Goal: Task Accomplishment & Management: Manage account settings

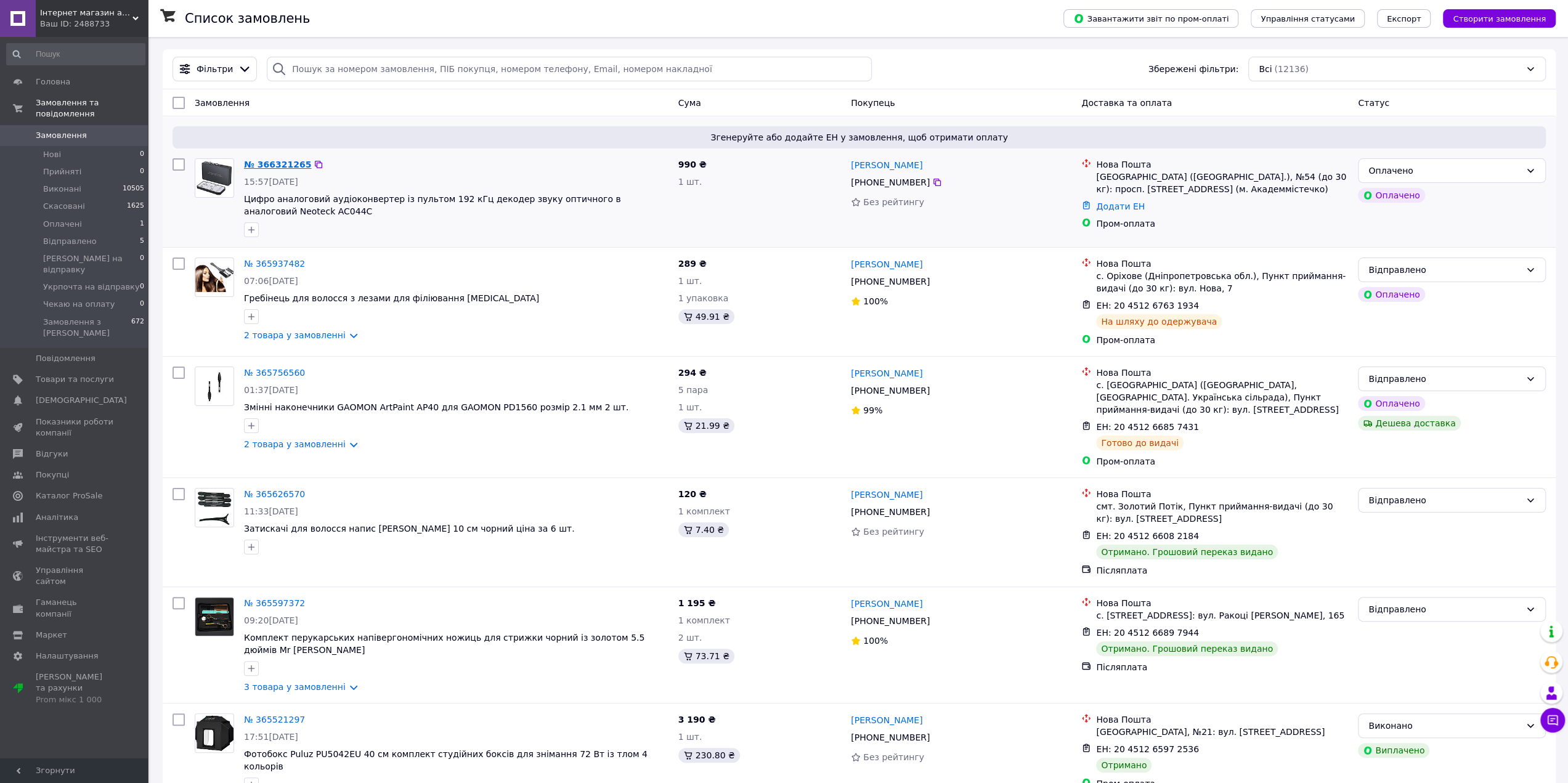
click at [282, 167] on link "№ 366321265" at bounding box center [277, 164] width 67 height 10
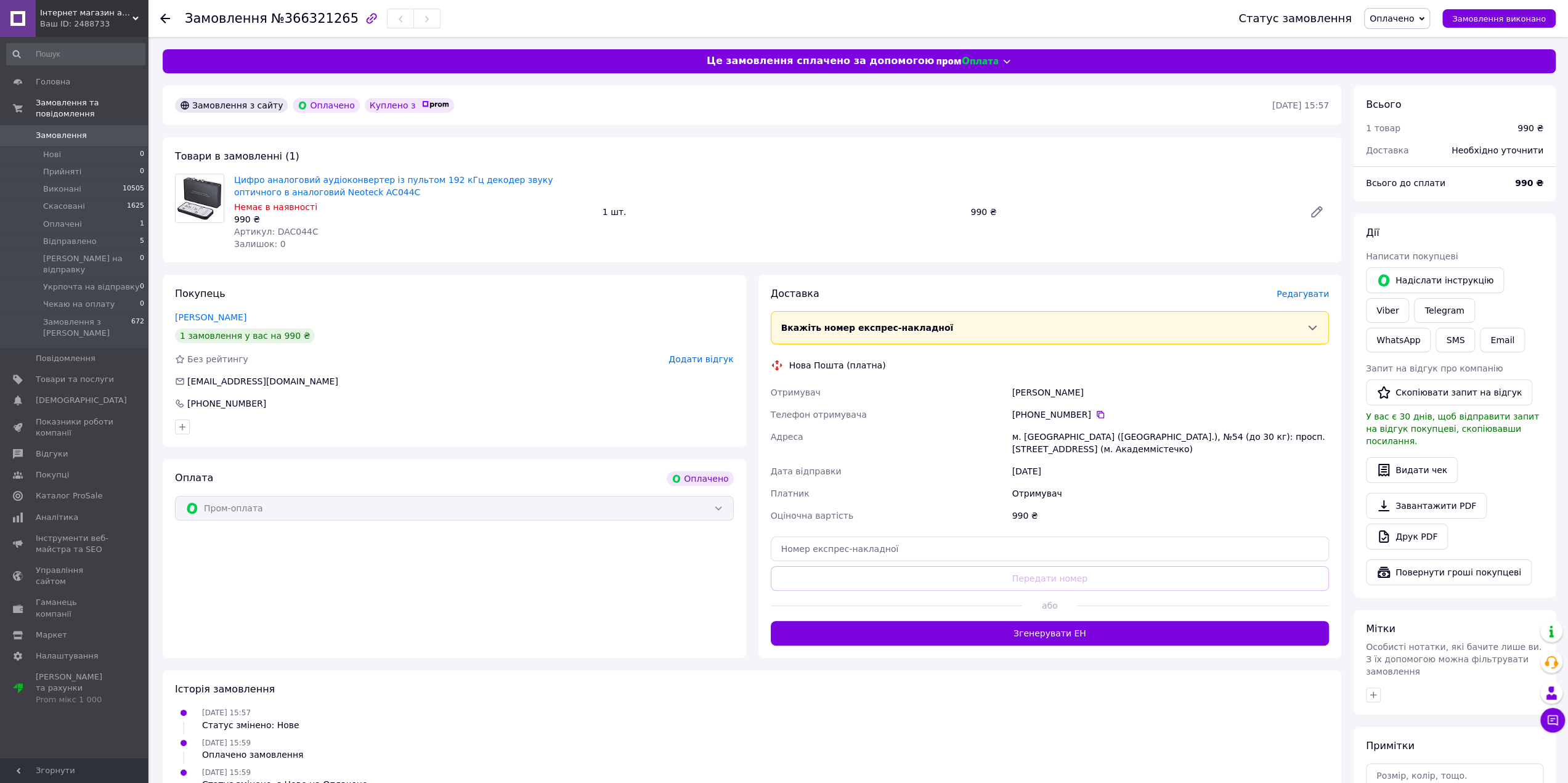
click at [1414, 15] on span "Оплачено" at bounding box center [1392, 19] width 45 height 10
click at [1143, 392] on div "[PERSON_NAME]" at bounding box center [1170, 392] width 322 height 22
click at [1303, 290] on span "Редагувати" at bounding box center [1302, 294] width 52 height 10
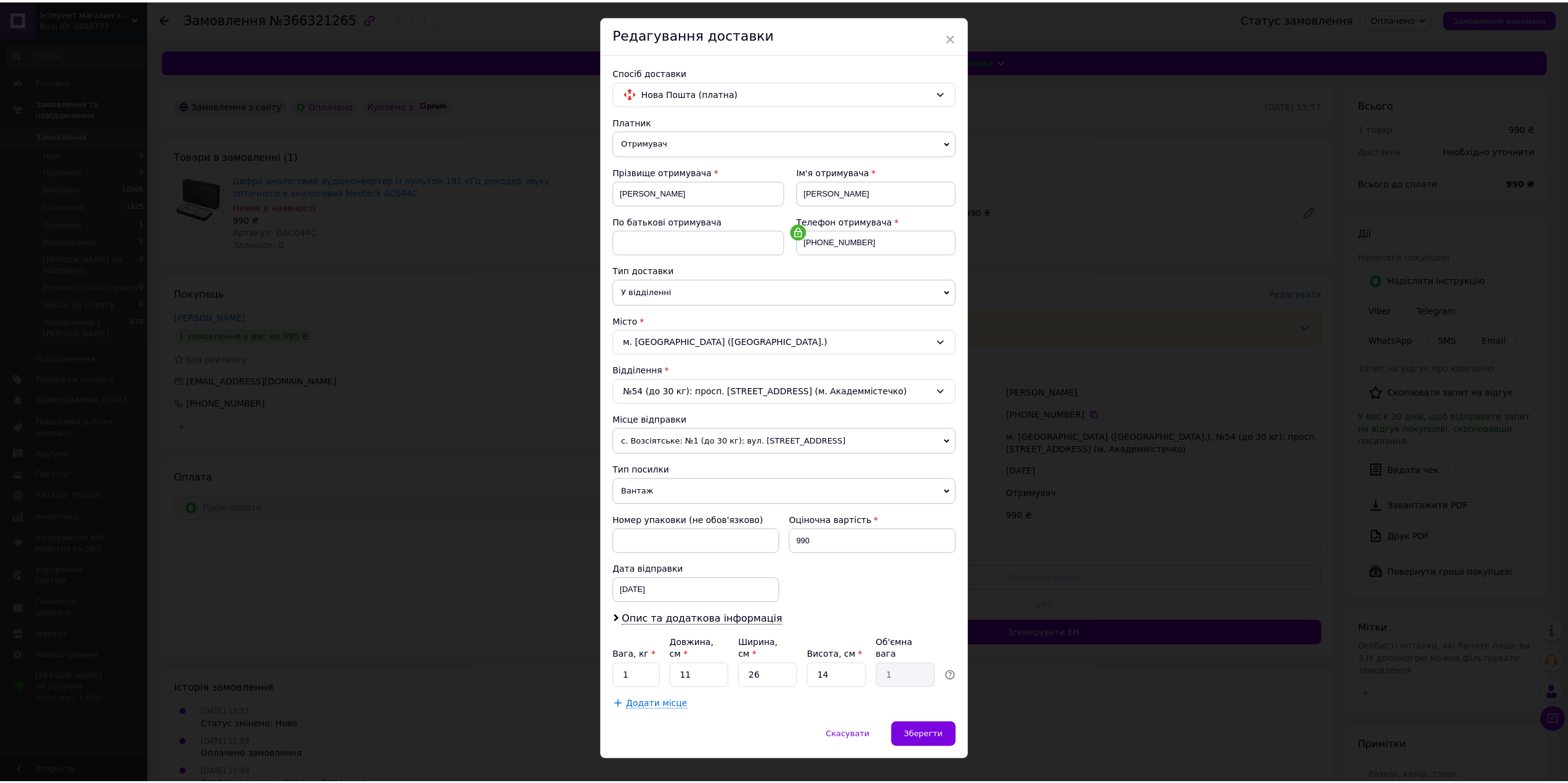
scroll to position [30, 0]
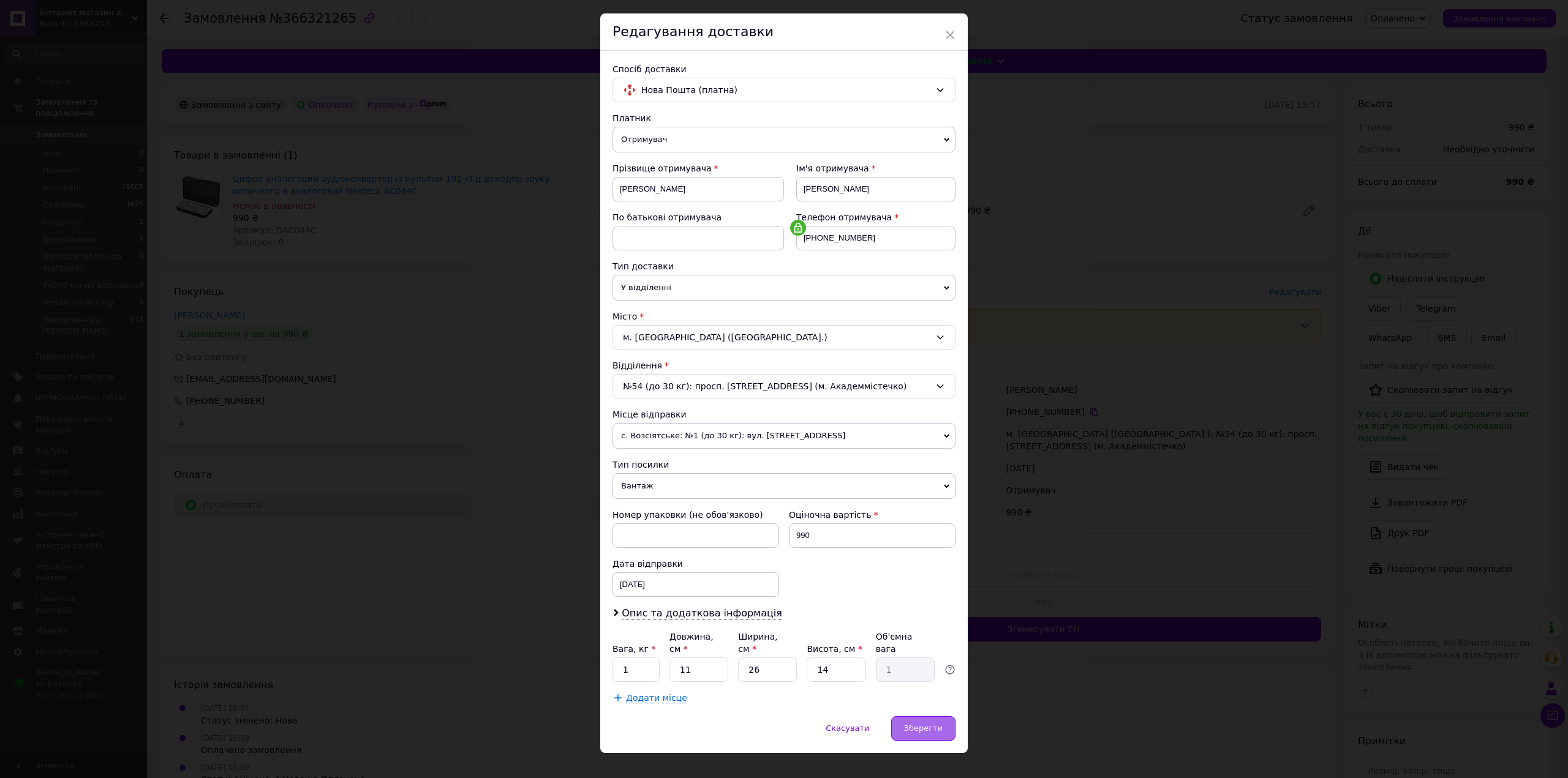
click at [922, 724] on span "Зберегти" at bounding box center [923, 728] width 38 height 9
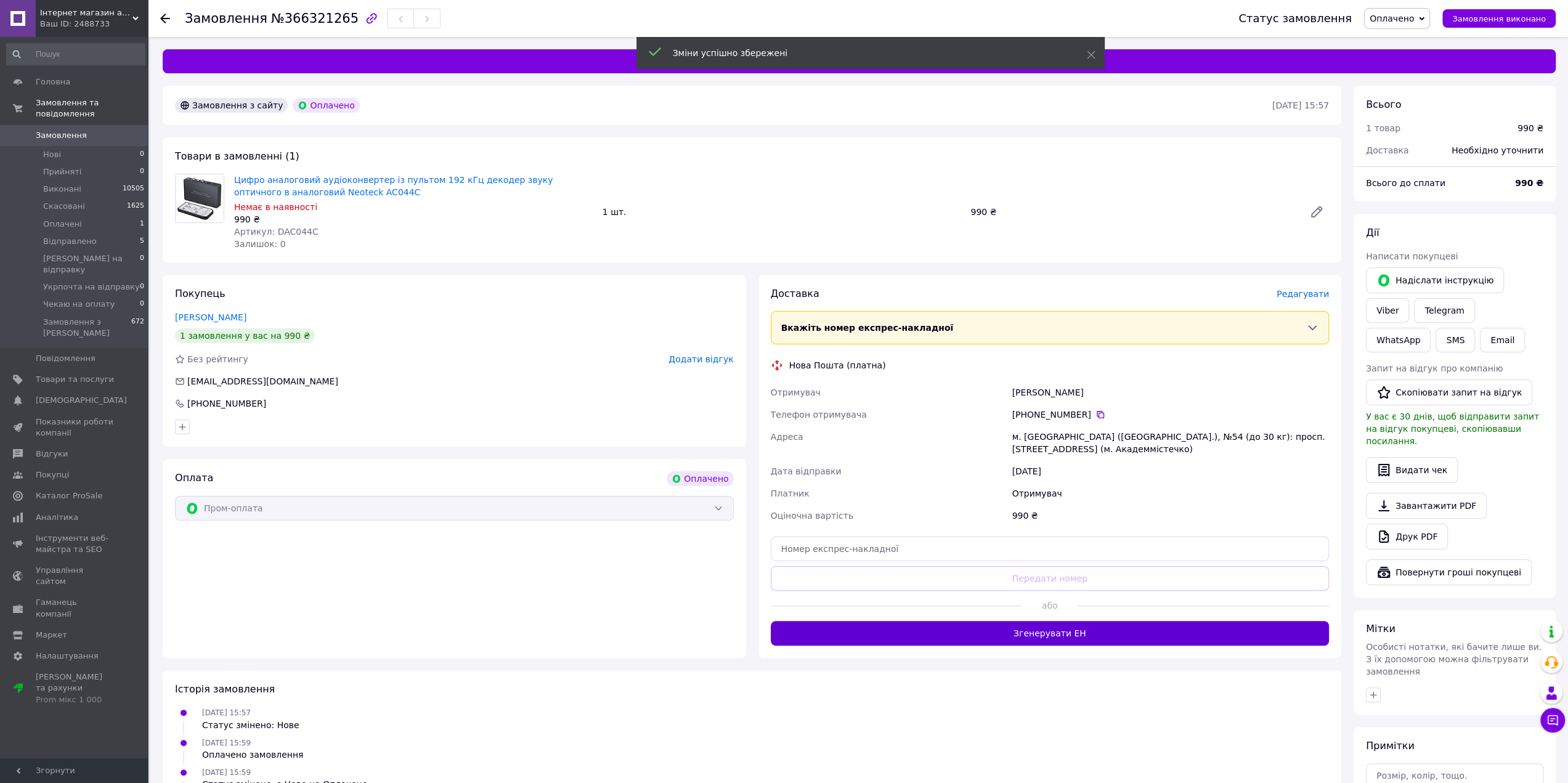
click at [1065, 636] on button "Згенерувати ЕН" at bounding box center [1050, 633] width 558 height 25
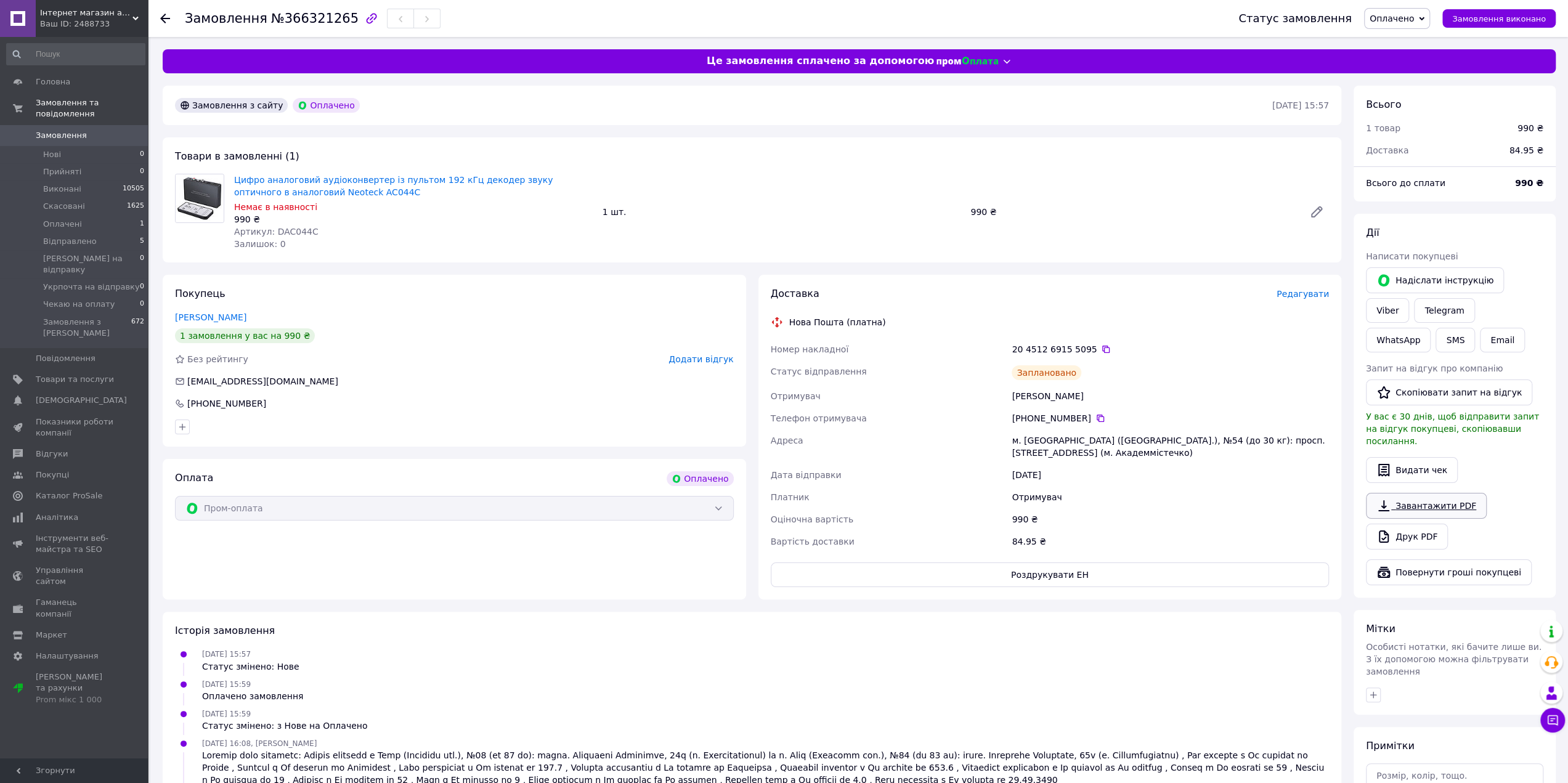
click at [1425, 493] on link "Завантажити PDF" at bounding box center [1426, 505] width 121 height 26
click at [1409, 298] on link "Viber" at bounding box center [1387, 310] width 43 height 25
drag, startPoint x: 995, startPoint y: 396, endPoint x: 1150, endPoint y: 398, distance: 155.0
click at [1150, 398] on div "Номер накладної 20 4512 6915 5095   Статус відправлення Заплановано Отримувач […" at bounding box center [1050, 445] width 563 height 214
click at [1177, 398] on div "[PERSON_NAME]" at bounding box center [1170, 397] width 322 height 22
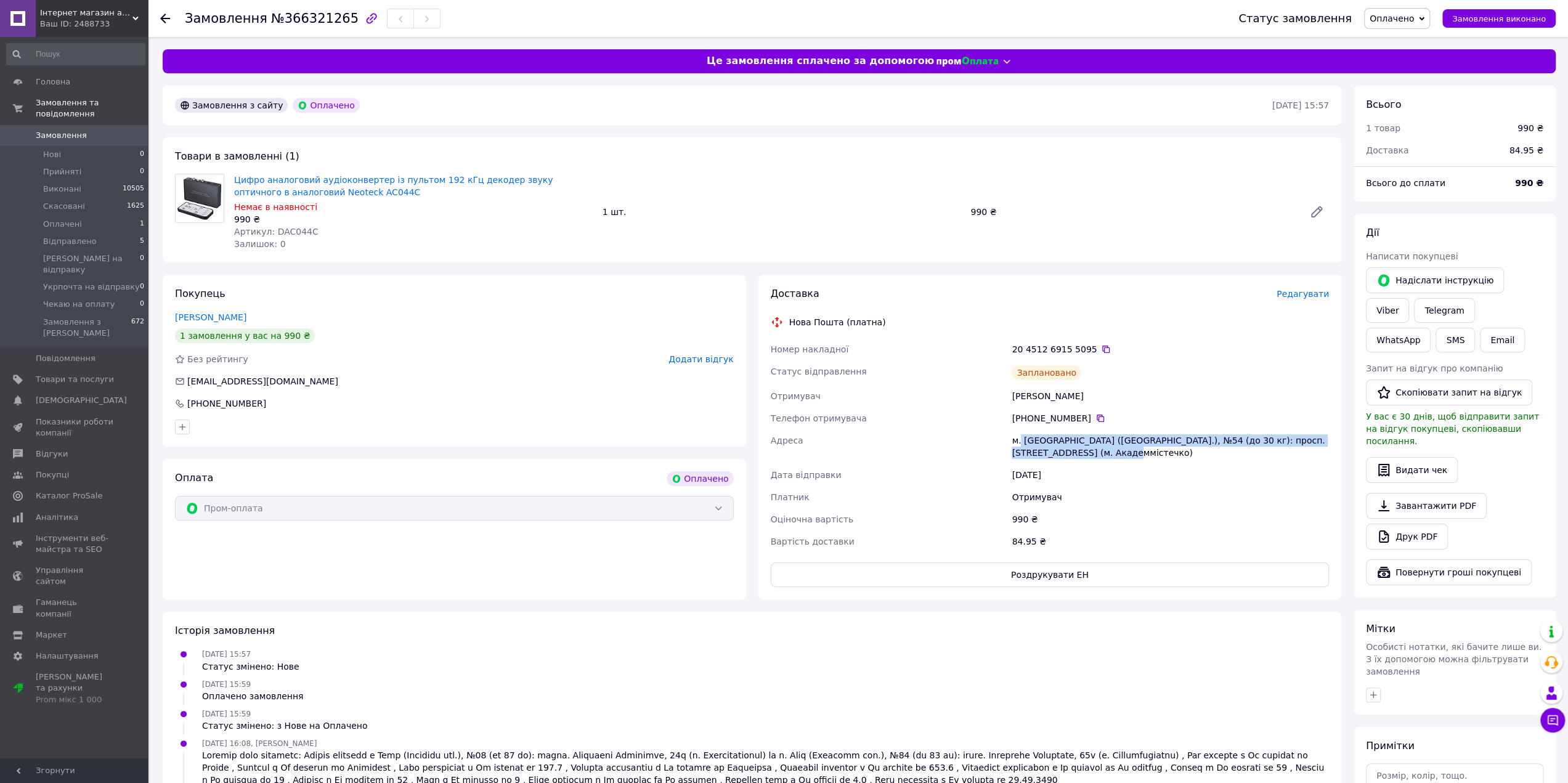
drag, startPoint x: 1041, startPoint y: 438, endPoint x: 1148, endPoint y: 465, distance: 110.4
click at [1145, 464] on div "Номер накладної 20 4512 6915 5095   Статус відправлення Заплановано Отримувач […" at bounding box center [1050, 445] width 563 height 214
click at [1199, 471] on div "[DATE]" at bounding box center [1170, 475] width 322 height 22
click at [1195, 473] on div "[DATE]" at bounding box center [1170, 475] width 322 height 22
drag, startPoint x: 1129, startPoint y: 468, endPoint x: 975, endPoint y: 445, distance: 155.7
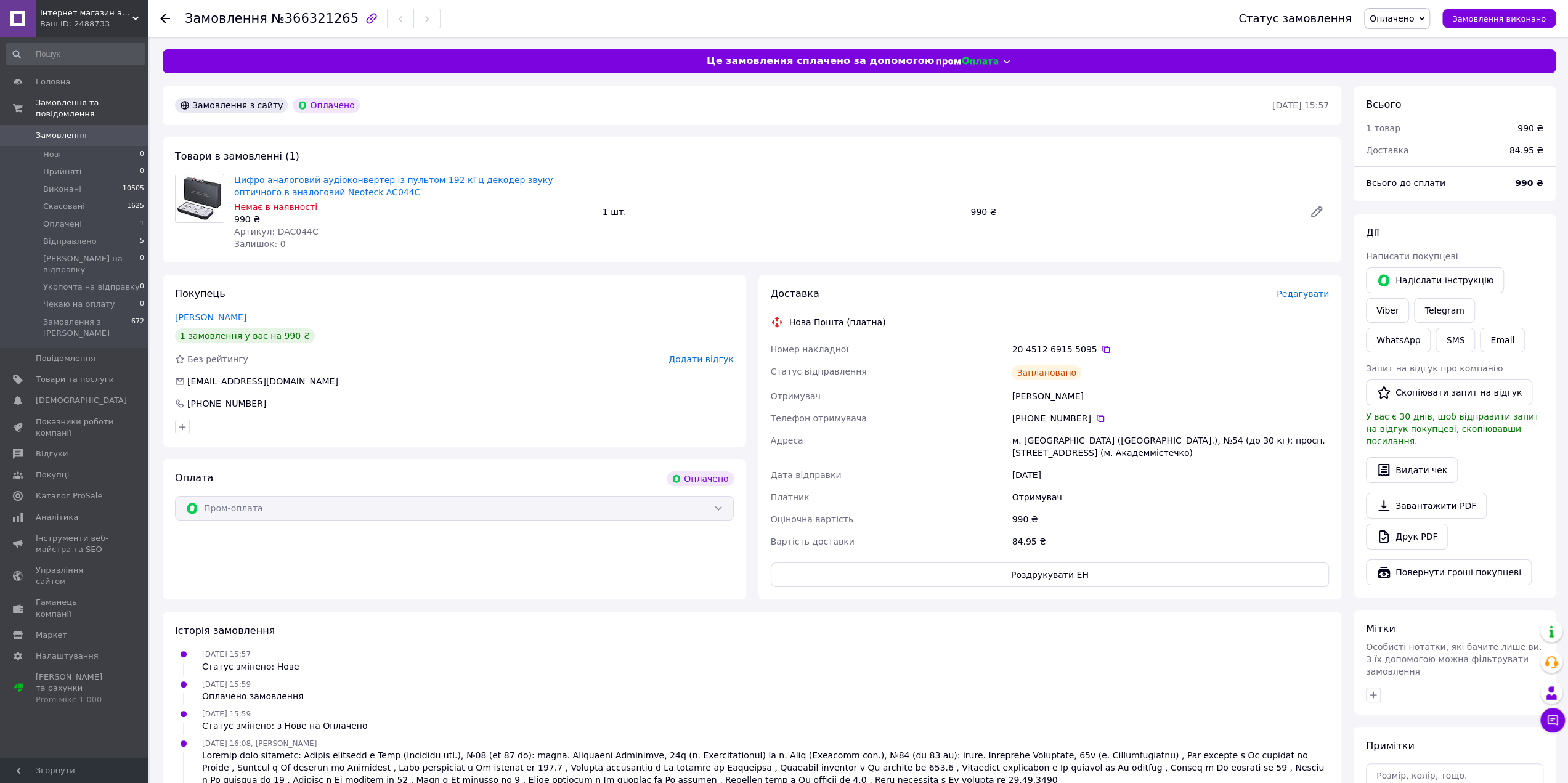
click at [975, 445] on div "Номер накладної 20 4512 6915 5095   Статус відправлення Заплановано Отримувач […" at bounding box center [1050, 445] width 563 height 214
click at [981, 445] on div "Адреса" at bounding box center [889, 446] width 241 height 34
drag, startPoint x: 1005, startPoint y: 436, endPoint x: 1122, endPoint y: 460, distance: 119.4
click at [1122, 460] on div "Номер накладної 20 4512 6915 5095   Статус відправлення Заплановано Отримувач […" at bounding box center [1050, 445] width 563 height 214
click at [1132, 461] on div "м. [GEOGRAPHIC_DATA] ([GEOGRAPHIC_DATA].), №54 (до 30 кг): просп. [STREET_ADDRE…" at bounding box center [1170, 446] width 322 height 34
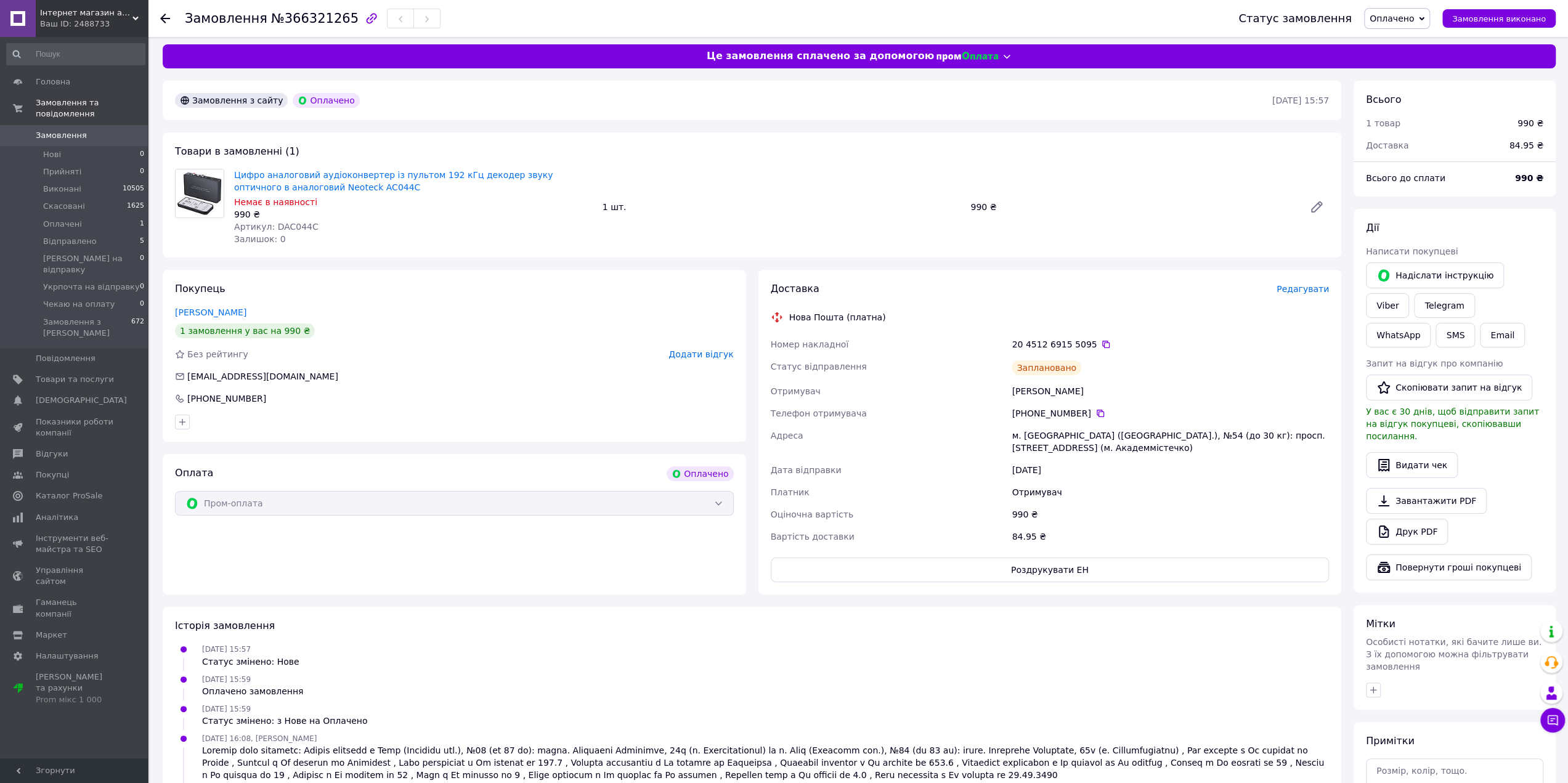
scroll to position [0, 0]
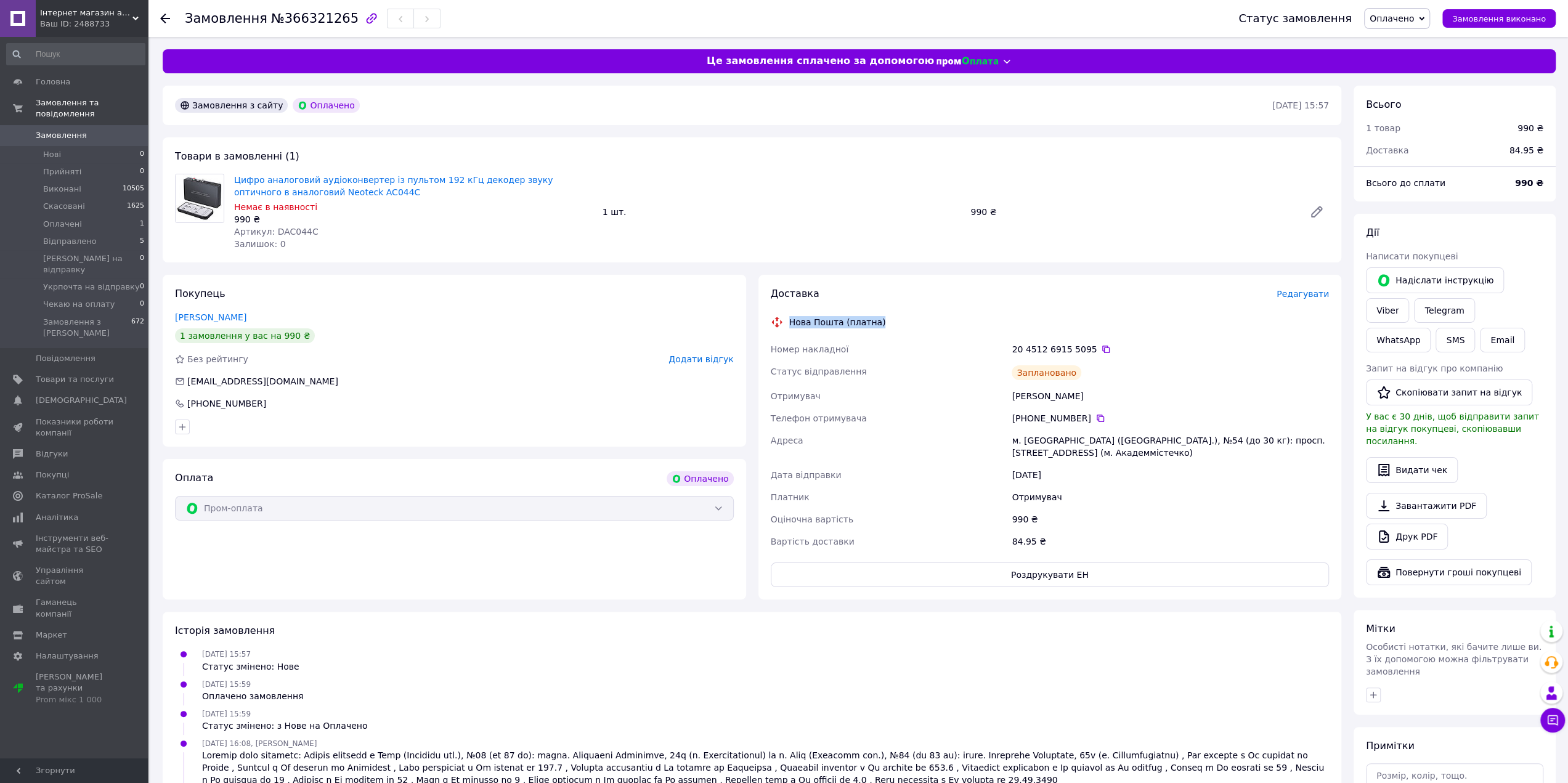
drag, startPoint x: 786, startPoint y: 320, endPoint x: 916, endPoint y: 324, distance: 130.1
click at [916, 324] on div "Нова Пошта (платна)" at bounding box center [1050, 322] width 565 height 12
click at [947, 327] on div "Нова Пошта (платна)" at bounding box center [1050, 322] width 565 height 12
drag, startPoint x: 910, startPoint y: 326, endPoint x: 774, endPoint y: 326, distance: 136.0
click at [774, 326] on div "Нова Пошта (платна)" at bounding box center [1050, 322] width 565 height 12
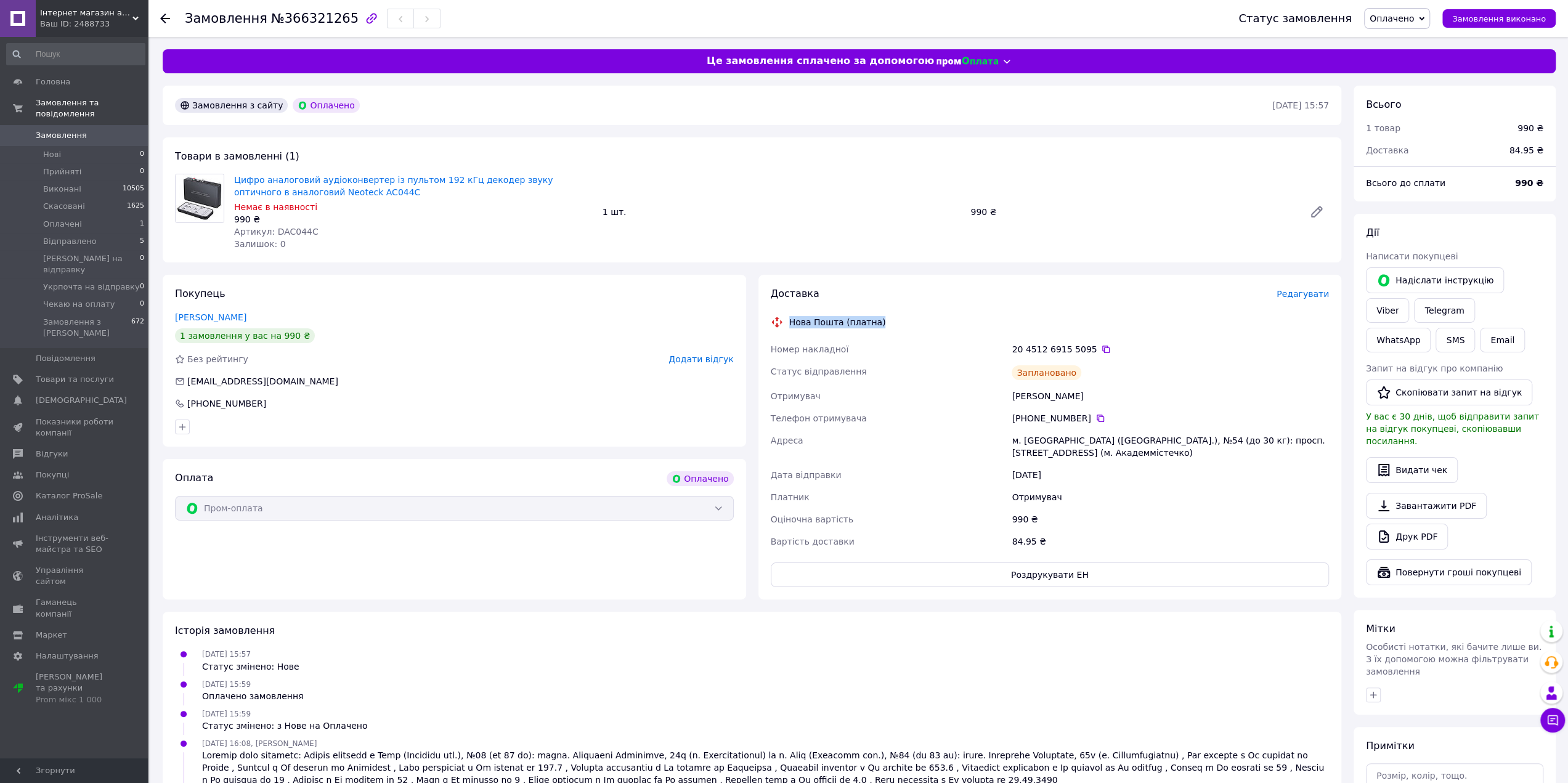
click at [814, 323] on div "Нова Пошта (платна)" at bounding box center [838, 322] width 103 height 12
drag, startPoint x: 786, startPoint y: 319, endPoint x: 955, endPoint y: 329, distance: 169.3
click at [921, 328] on div "Доставка Редагувати Нова Пошта (платна) Номер накладної 20 4512 6915 5095   Ста…" at bounding box center [1050, 437] width 558 height 300
click at [955, 329] on div "Доставка Редагувати Нова Пошта (платна) Номер накладної 20 4512 6915 5095   Ста…" at bounding box center [1050, 437] width 558 height 300
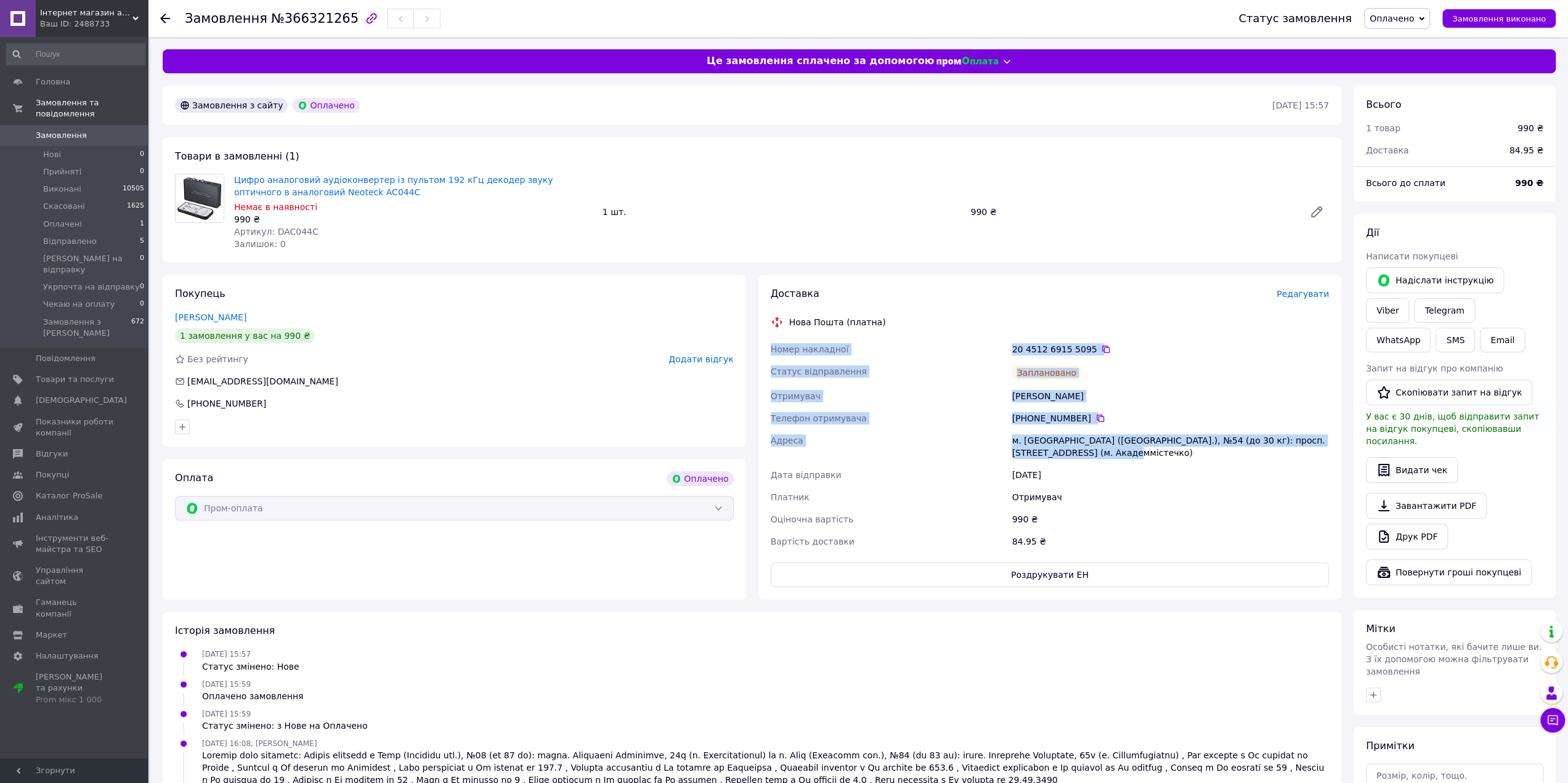
drag, startPoint x: 766, startPoint y: 349, endPoint x: 1160, endPoint y: 459, distance: 409.1
click at [1160, 459] on div "Доставка Редагувати Нова Пошта (платна) Номер накладної 20 4512 6915 5095   Ста…" at bounding box center [1049, 437] width 583 height 325
click at [1160, 459] on div "м. [GEOGRAPHIC_DATA] ([GEOGRAPHIC_DATA].), №54 (до 30 кг): просп. [STREET_ADDRE…" at bounding box center [1170, 446] width 322 height 34
drag, startPoint x: 1109, startPoint y: 456, endPoint x: 759, endPoint y: 438, distance: 350.5
click at [759, 438] on div "Доставка Редагувати Нова Пошта (платна) Номер накладної 20 4512 6915 5095   Ста…" at bounding box center [1049, 437] width 583 height 325
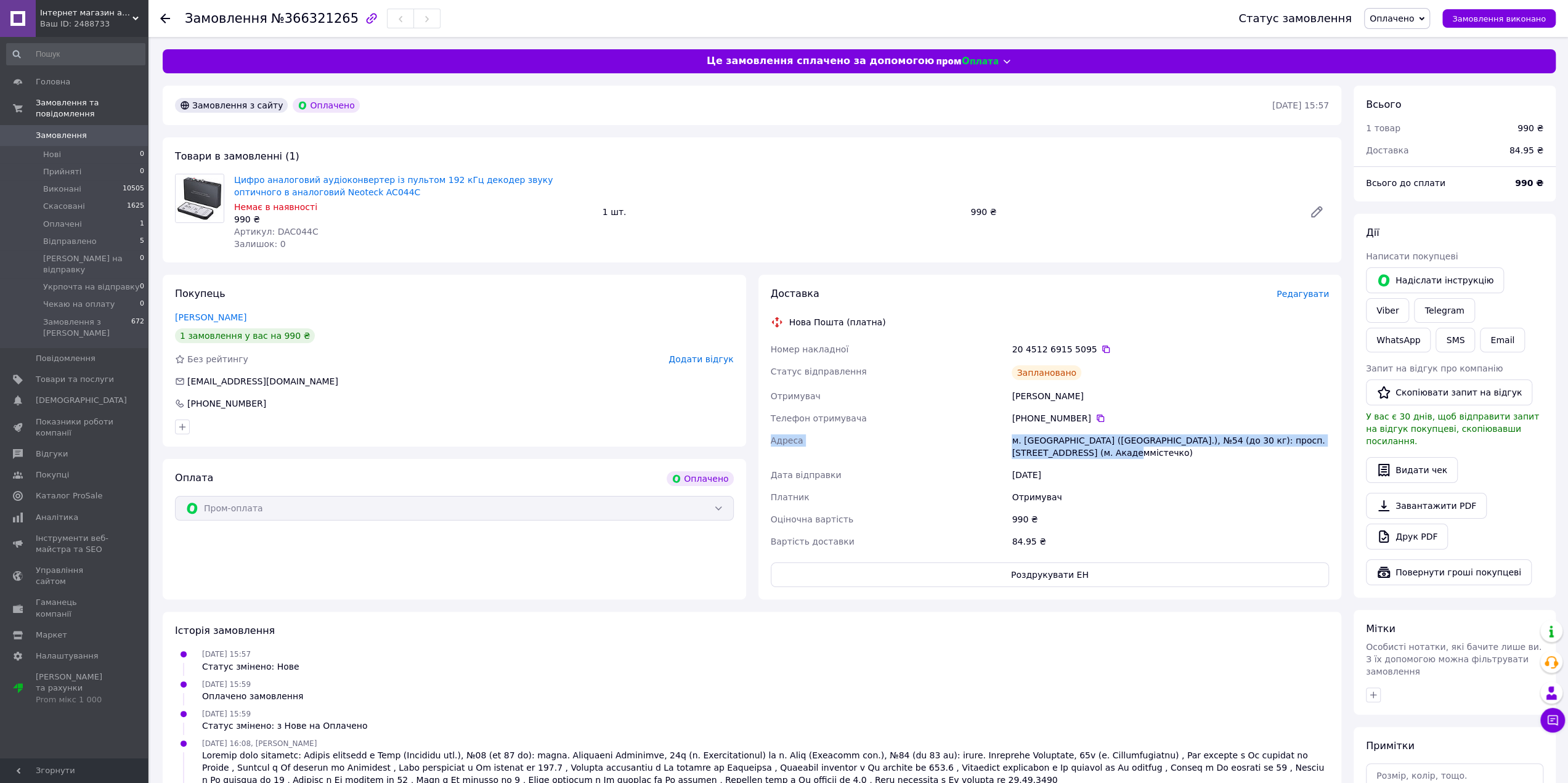
click at [777, 440] on span "Адреса" at bounding box center [787, 441] width 33 height 10
drag, startPoint x: 769, startPoint y: 442, endPoint x: 1153, endPoint y: 462, distance: 384.5
click at [1153, 462] on div "Номер накладної 20 4512 6915 5095   Статус відправлення Заплановано Отримувач […" at bounding box center [1050, 445] width 563 height 214
click at [1154, 462] on div "м. [GEOGRAPHIC_DATA] ([GEOGRAPHIC_DATA].), №54 (до 30 кг): просп. [STREET_ADDRE…" at bounding box center [1170, 446] width 322 height 34
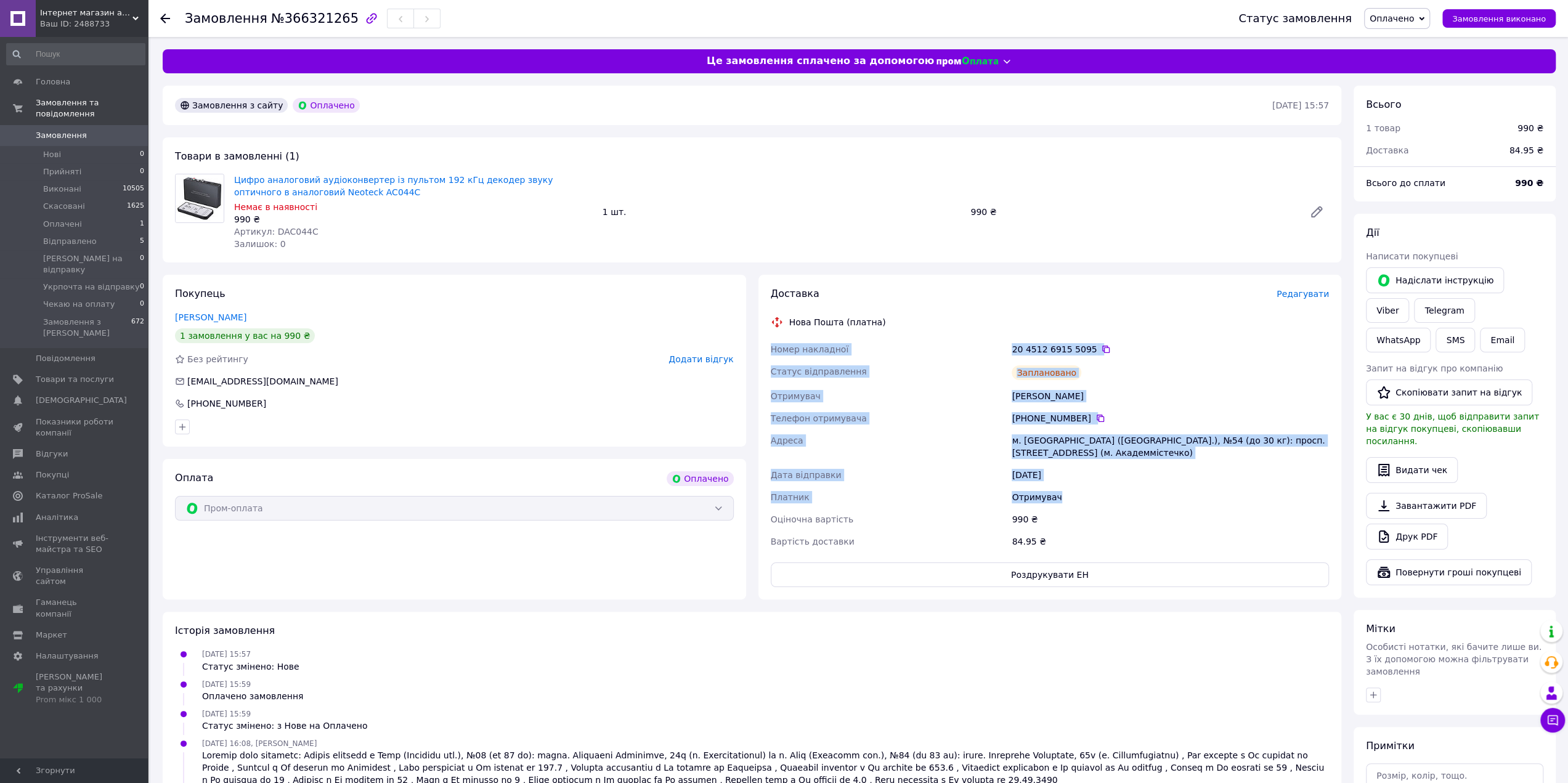
drag, startPoint x: 767, startPoint y: 350, endPoint x: 1193, endPoint y: 497, distance: 450.6
click at [1194, 497] on div "Номер накладної 20 4512 6915 5095   Статус відправлення Заплановано Отримувач […" at bounding box center [1050, 445] width 563 height 214
click at [1141, 493] on div "Отримувач" at bounding box center [1170, 497] width 322 height 22
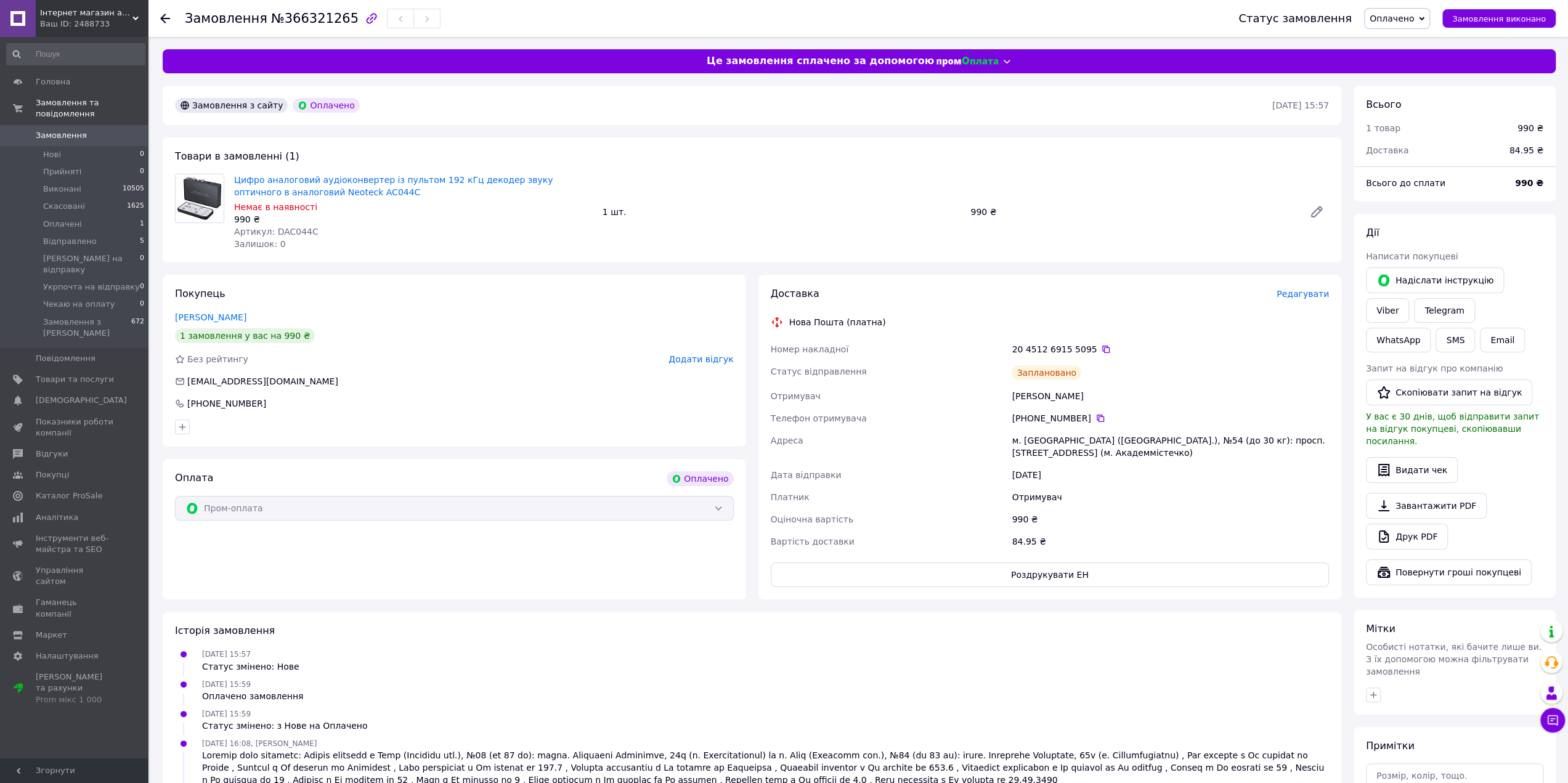
click at [1141, 493] on div "Отримувач" at bounding box center [1170, 497] width 322 height 22
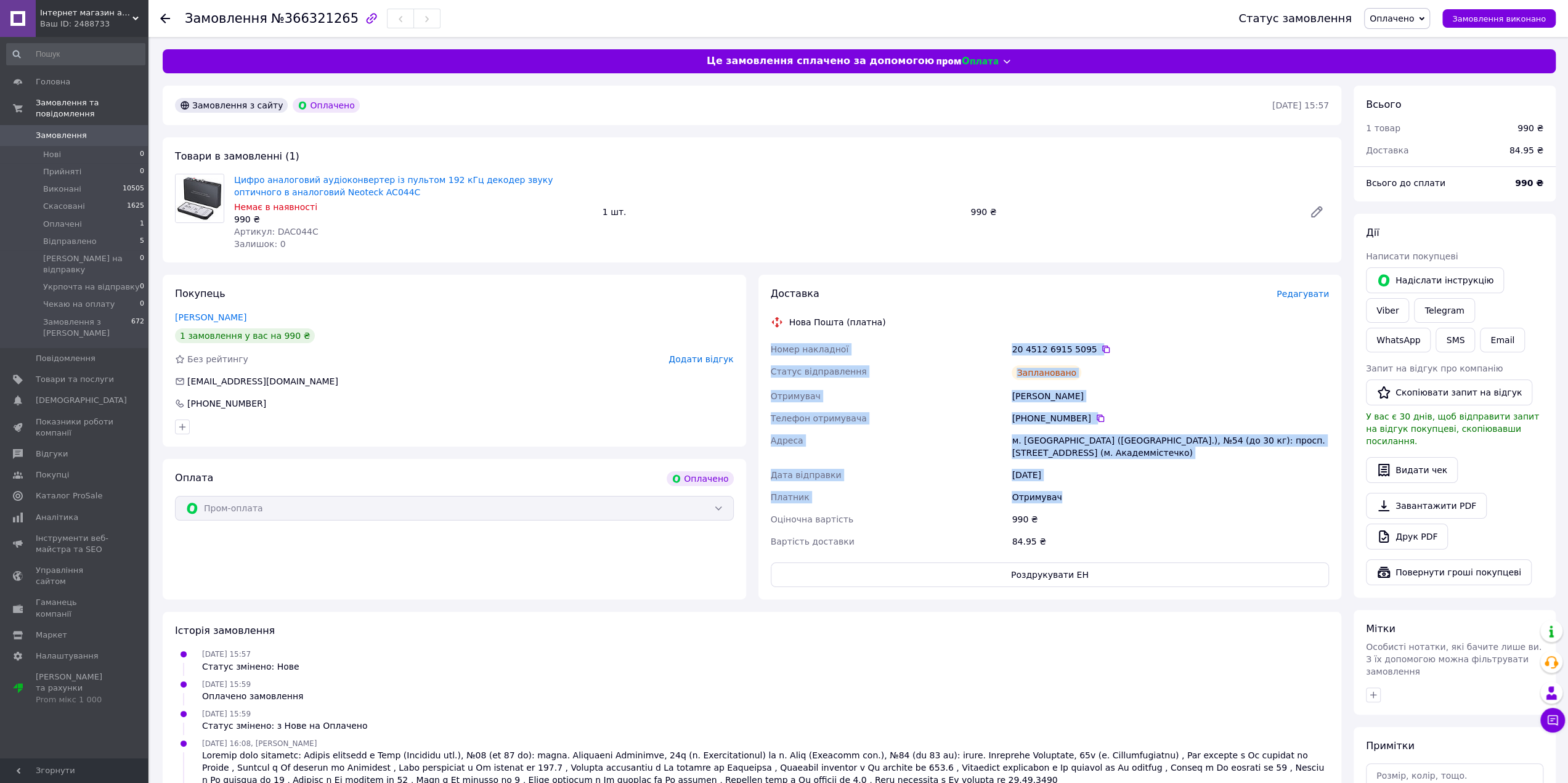
drag, startPoint x: 1096, startPoint y: 491, endPoint x: 767, endPoint y: 349, distance: 358.3
click at [768, 349] on div "Номер накладної 20 4512 6915 5095   Статус відправлення Заплановано Отримувач […" at bounding box center [1050, 445] width 563 height 214
click at [768, 349] on div "Номер накладної" at bounding box center [889, 350] width 241 height 22
drag, startPoint x: 770, startPoint y: 344, endPoint x: 1101, endPoint y: 536, distance: 382.7
click at [1101, 536] on div "Номер накладної 20 4512 6915 5095   Статус відправлення Заплановано Отримувач […" at bounding box center [1050, 445] width 563 height 214
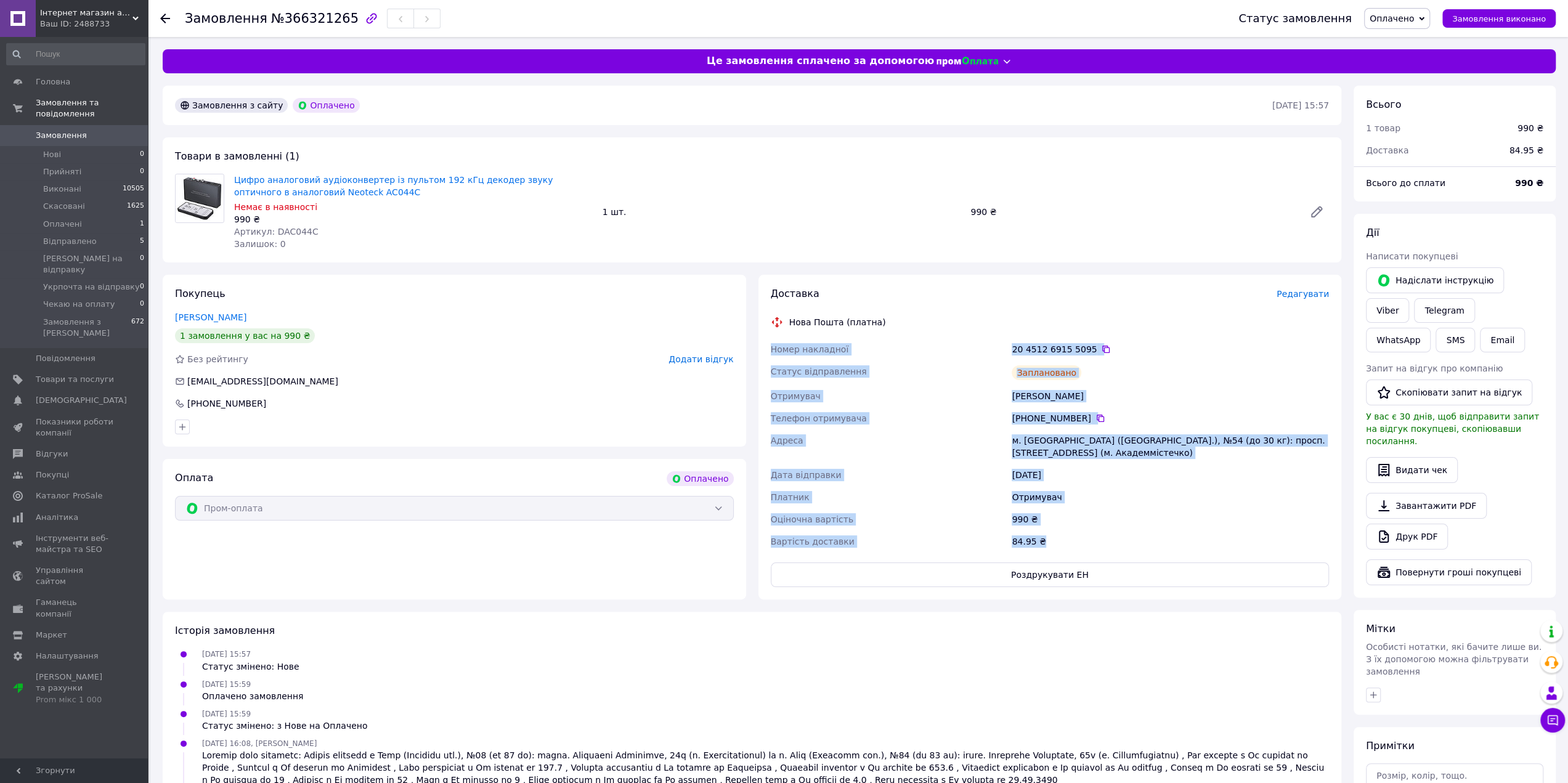
click at [1101, 536] on div "84.95 ₴" at bounding box center [1170, 541] width 322 height 22
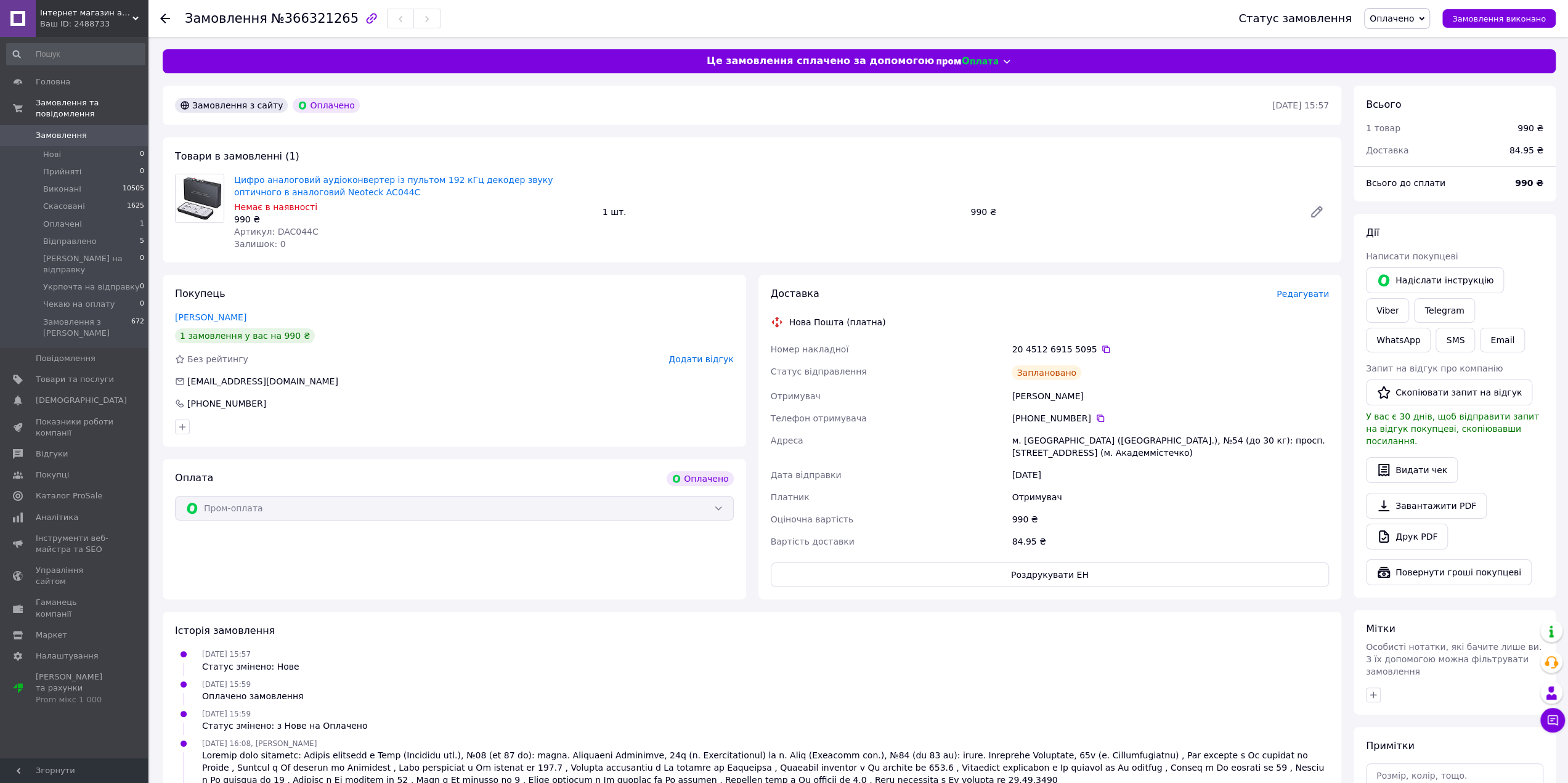
click at [1404, 21] on span "Оплачено" at bounding box center [1392, 19] width 45 height 10
click at [1429, 116] on li "[PERSON_NAME] на відправку" at bounding box center [1432, 117] width 136 height 19
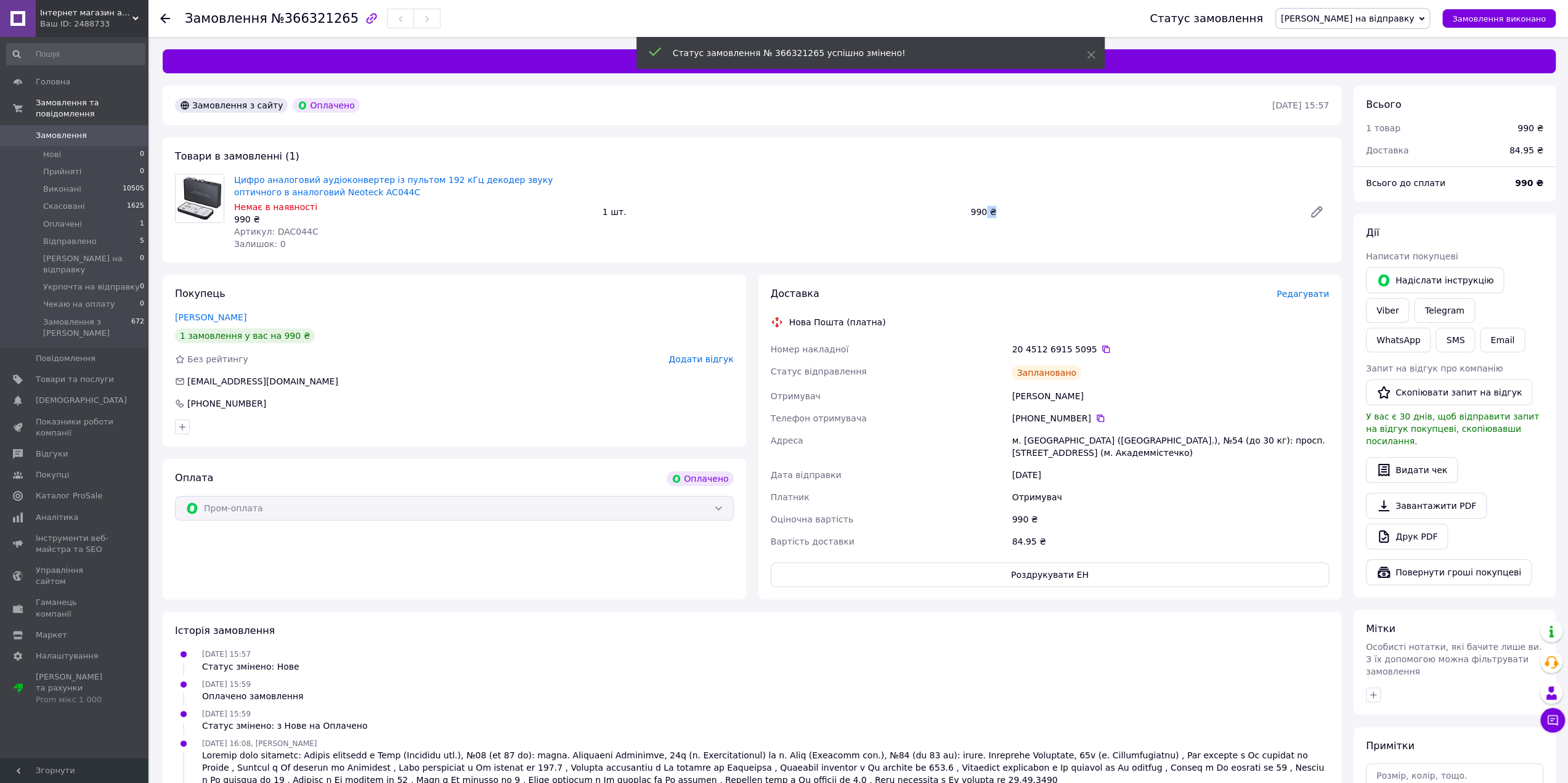
drag, startPoint x: 988, startPoint y: 215, endPoint x: 1021, endPoint y: 215, distance: 33.0
click at [1008, 215] on div "990 ₴" at bounding box center [1132, 212] width 334 height 17
